Goal: Task Accomplishment & Management: Use online tool/utility

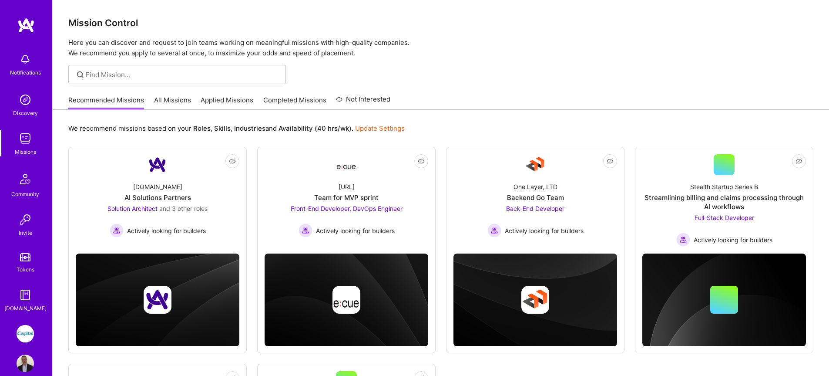
click at [184, 103] on link "All Missions" at bounding box center [172, 102] width 37 height 14
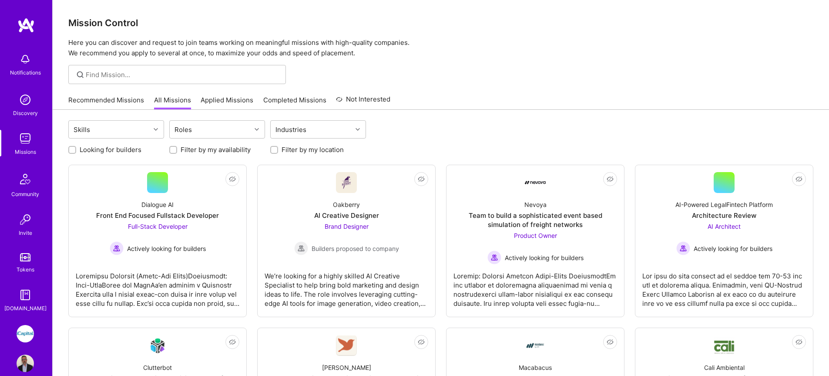
click at [213, 101] on link "Applied Missions" at bounding box center [227, 102] width 53 height 14
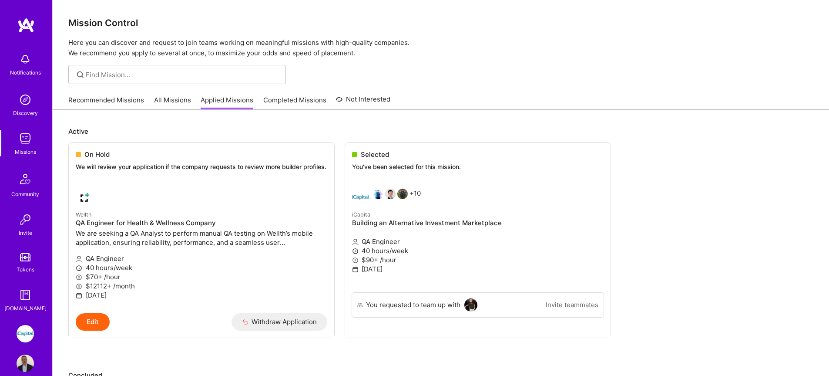
click at [165, 101] on link "All Missions" at bounding box center [172, 102] width 37 height 14
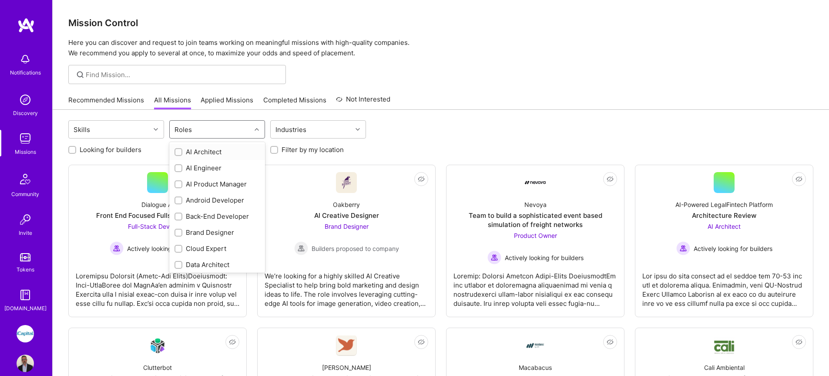
click at [198, 130] on div "Roles" at bounding box center [210, 129] width 81 height 17
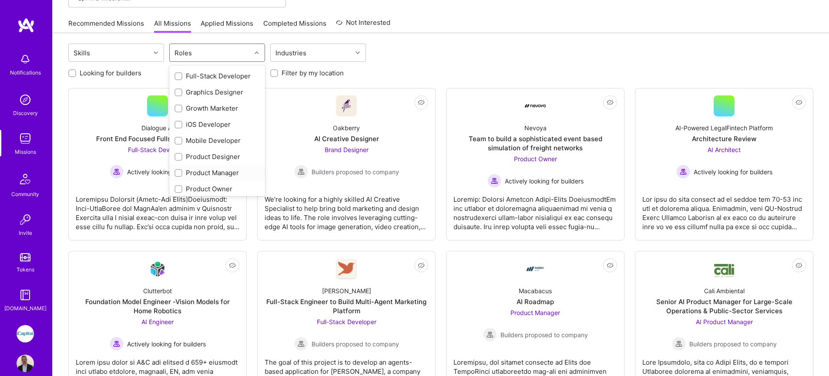
scroll to position [270, 0]
click at [212, 140] on div "QA Engineer" at bounding box center [216, 142] width 85 height 9
checkbox input "true"
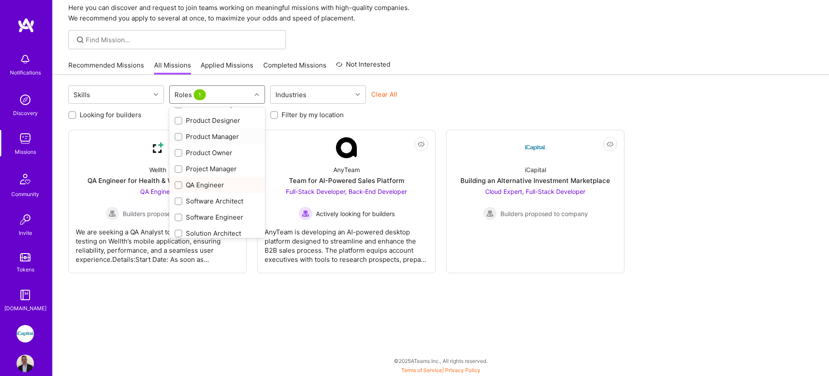
scroll to position [35, 0]
